Goal: Task Accomplishment & Management: Manage account settings

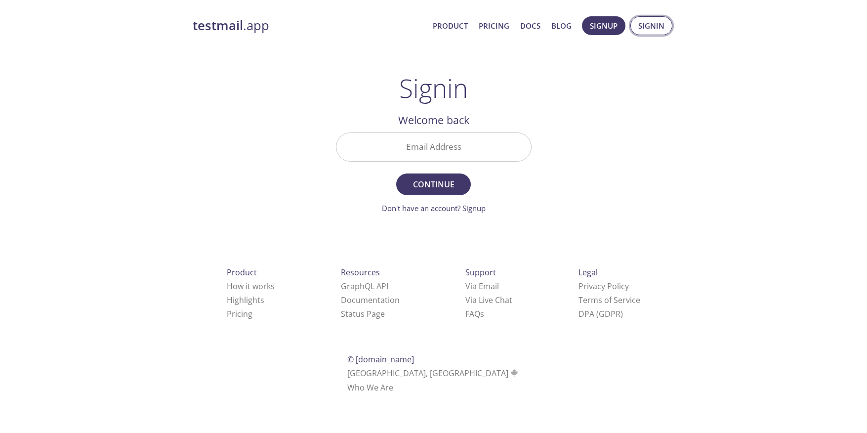
click at [653, 25] on span "Signin" at bounding box center [651, 25] width 26 height 13
click at [650, 24] on span "Signin" at bounding box center [651, 25] width 26 height 13
click at [643, 25] on span "Signin" at bounding box center [651, 25] width 26 height 13
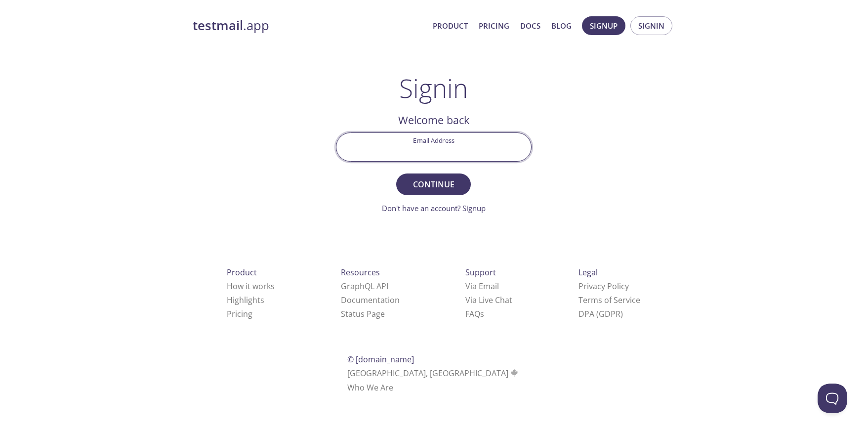
click at [443, 148] on input "Email Address" at bounding box center [433, 147] width 195 height 28
click at [444, 152] on input "Email Address" at bounding box center [433, 147] width 195 height 28
type input "[EMAIL_ADDRESS][DOMAIN_NAME]"
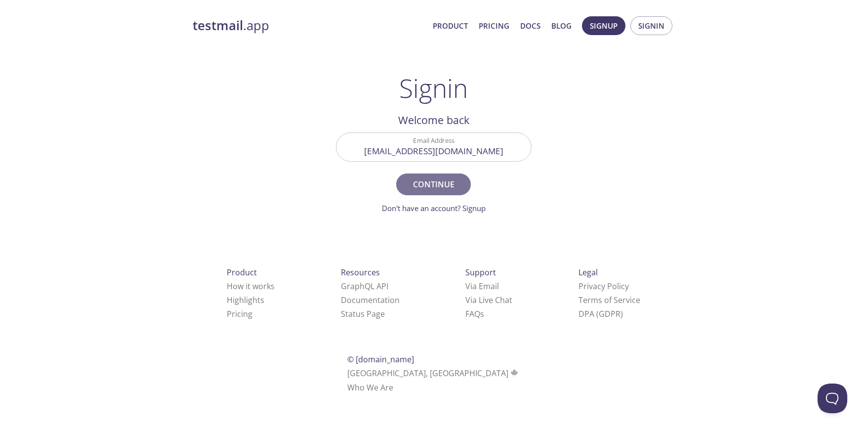
click at [429, 181] on span "Continue" at bounding box center [433, 184] width 52 height 14
click at [448, 150] on input "Signin Security Code" at bounding box center [433, 147] width 195 height 28
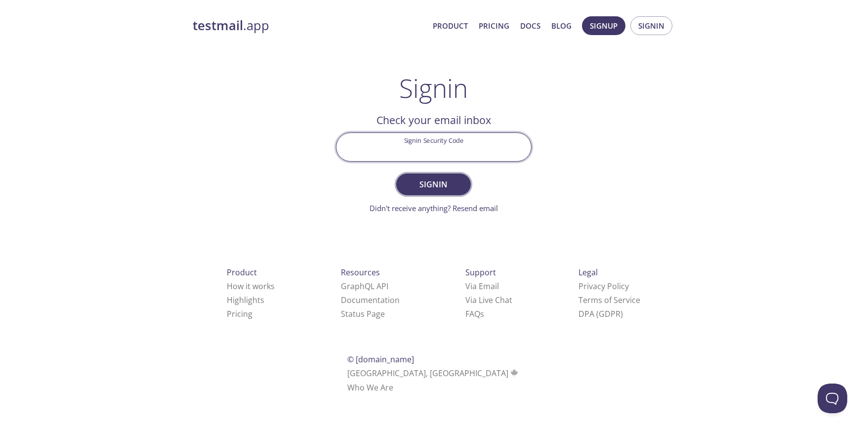
paste input "FBVW4AB"
type input "FBVW4AB"
click at [440, 186] on span "Signin" at bounding box center [433, 184] width 52 height 14
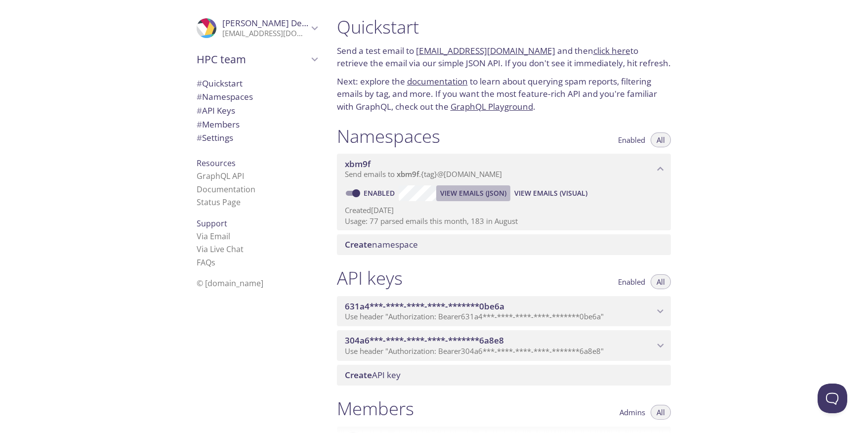
click at [469, 194] on span "View Emails (JSON)" at bounding box center [473, 193] width 66 height 12
